Goal: Task Accomplishment & Management: Manage account settings

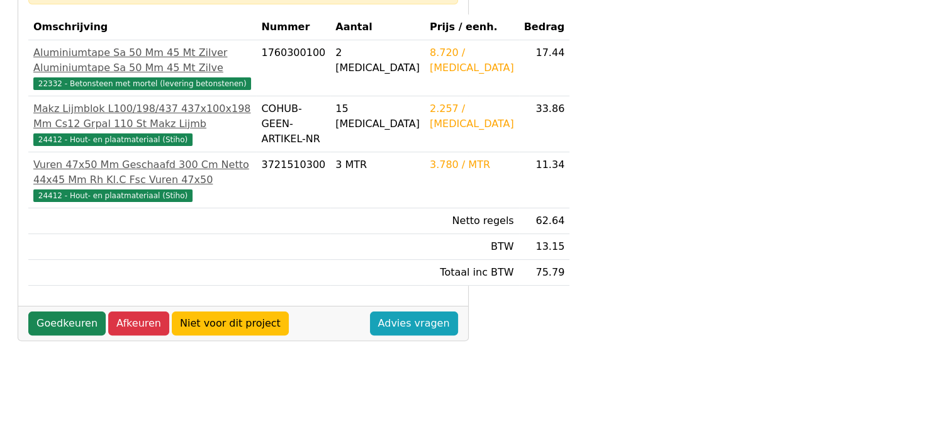
scroll to position [315, 0]
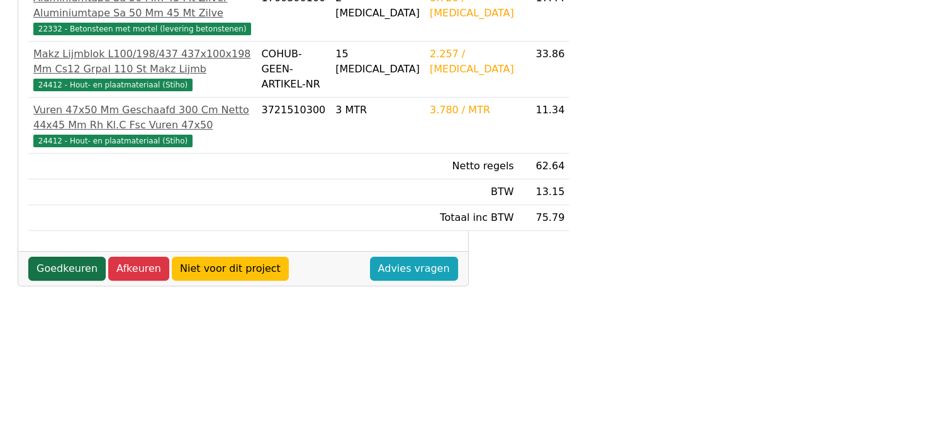
click at [68, 281] on link "Goedkeuren" at bounding box center [66, 269] width 77 height 24
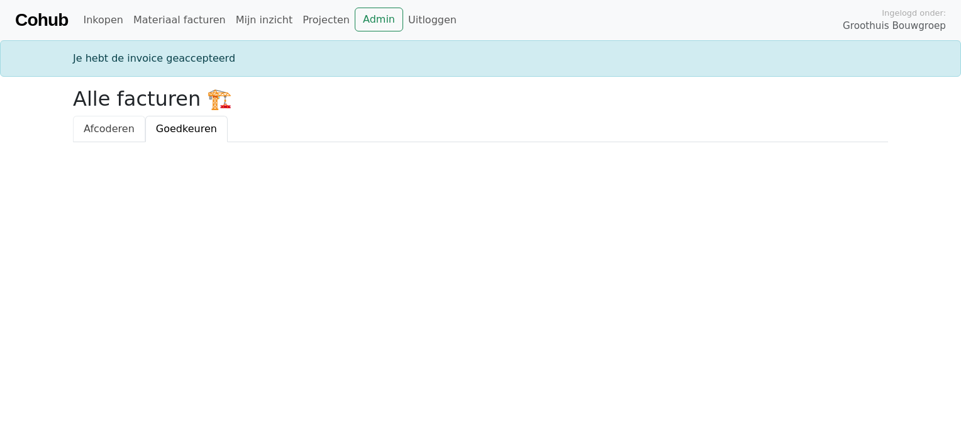
click at [123, 123] on span "Afcoderen" at bounding box center [109, 129] width 51 height 12
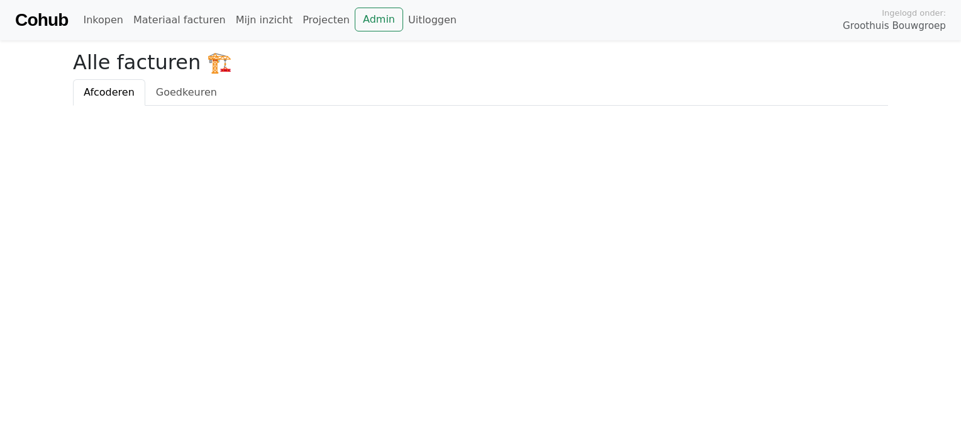
click at [199, 106] on html "Cohub Inkopen Materiaal facturen Mijn inzicht Projecten Admin Uitloggen Ingelog…" at bounding box center [480, 53] width 961 height 106
